Goal: Task Accomplishment & Management: Manage account settings

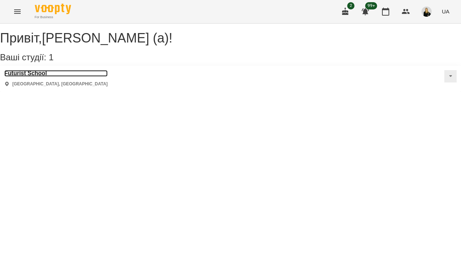
click at [49, 77] on h3 "Futurist School" at bounding box center [55, 73] width 103 height 7
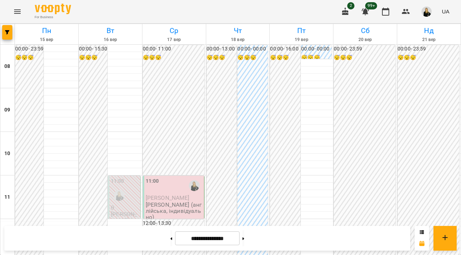
scroll to position [107, 0]
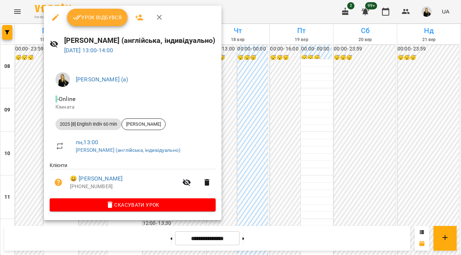
click at [127, 12] on div "Урок відбувся" at bounding box center [133, 17] width 178 height 23
click at [124, 12] on button "Урок відбувся" at bounding box center [97, 17] width 61 height 17
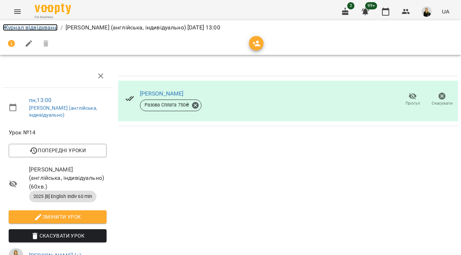
click at [39, 29] on link "Журнал відвідувань" at bounding box center [30, 27] width 55 height 7
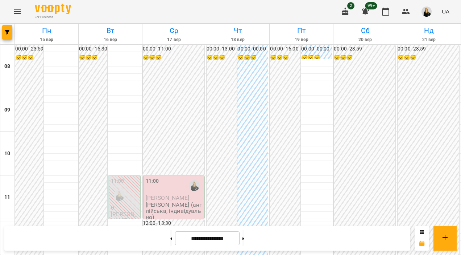
scroll to position [267, 0]
click at [244, 241] on button at bounding box center [244, 238] width 2 height 16
type input "**********"
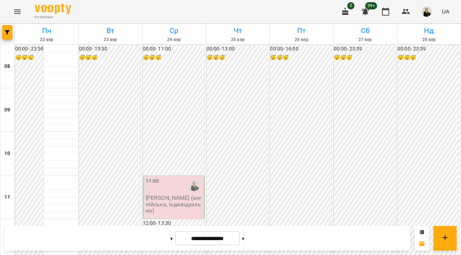
scroll to position [142, 0]
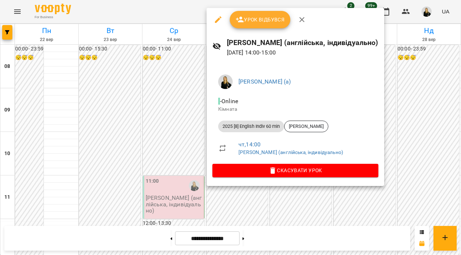
click at [180, 9] on div at bounding box center [230, 127] width 461 height 255
